Goal: Find specific page/section: Find specific page/section

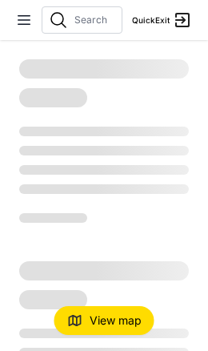
select select "recentlyUpdated"
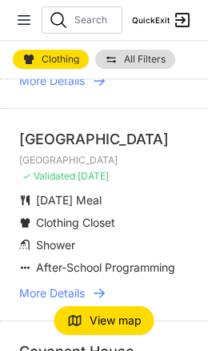
scroll to position [1837, 0]
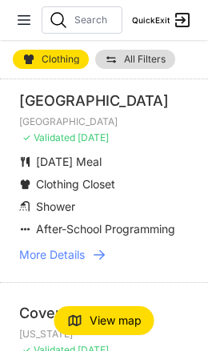
click at [147, 62] on span "All Filters" at bounding box center [145, 60] width 42 height 10
click at [136, 60] on span "All Filters" at bounding box center [145, 60] width 42 height 10
click at [130, 65] on link "All Filters" at bounding box center [135, 59] width 80 height 19
click at [131, 65] on link "All Filters" at bounding box center [135, 59] width 80 height 19
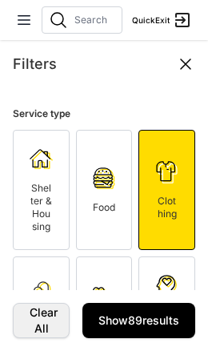
click at [168, 319] on link "Show 89 results" at bounding box center [139, 320] width 113 height 35
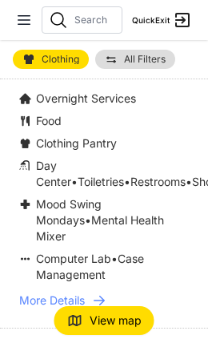
scroll to position [3856, 0]
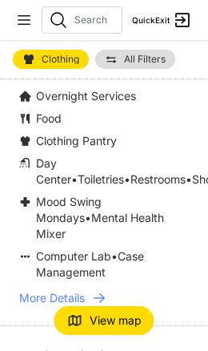
click at [88, 290] on link "More Details" at bounding box center [104, 298] width 170 height 16
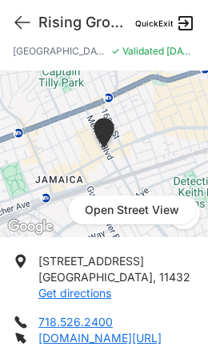
scroll to position [142, 0]
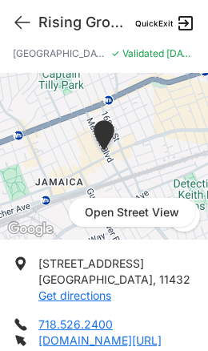
click at [122, 334] on link "[DOMAIN_NAME][URL]" at bounding box center [99, 341] width 123 height 14
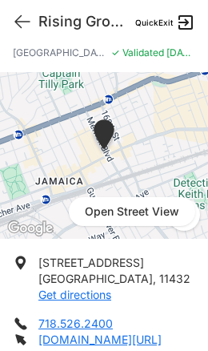
select select "recentlyUpdated"
